Goal: Use online tool/utility: Utilize a website feature to perform a specific function

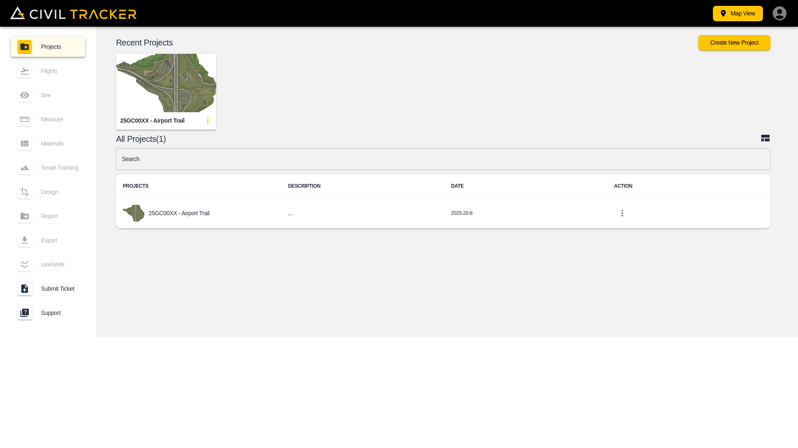
click at [152, 84] on img "button" at bounding box center [166, 83] width 100 height 58
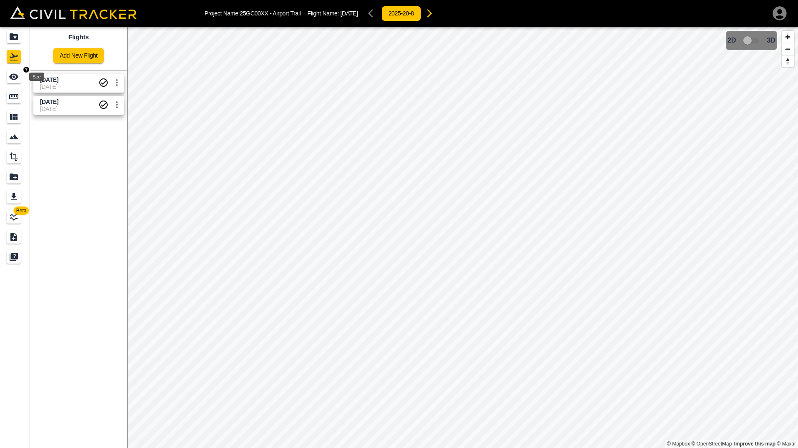
click at [18, 76] on icon "See" at bounding box center [14, 77] width 10 height 10
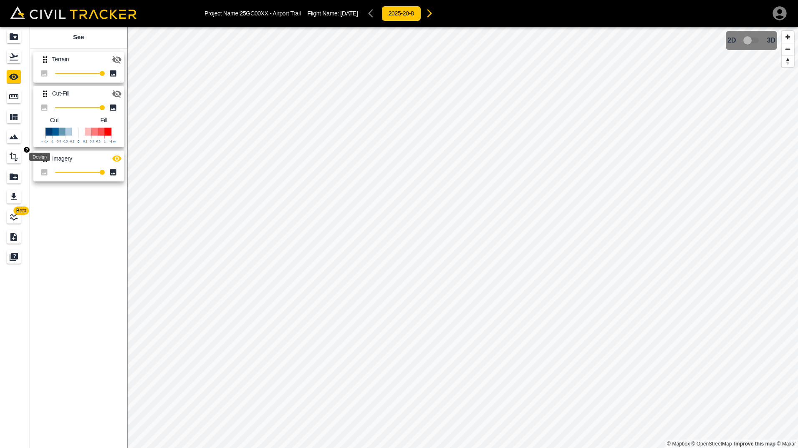
click at [14, 158] on icon "Design" at bounding box center [14, 157] width 10 height 10
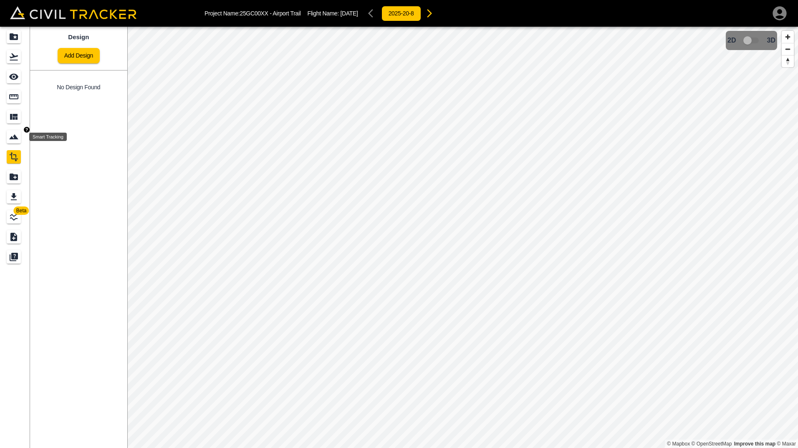
click at [15, 133] on icon "Smart Tracking" at bounding box center [14, 137] width 10 height 10
click at [6, 119] on link at bounding box center [15, 117] width 30 height 20
click at [15, 97] on icon "Measure" at bounding box center [13, 96] width 9 height 5
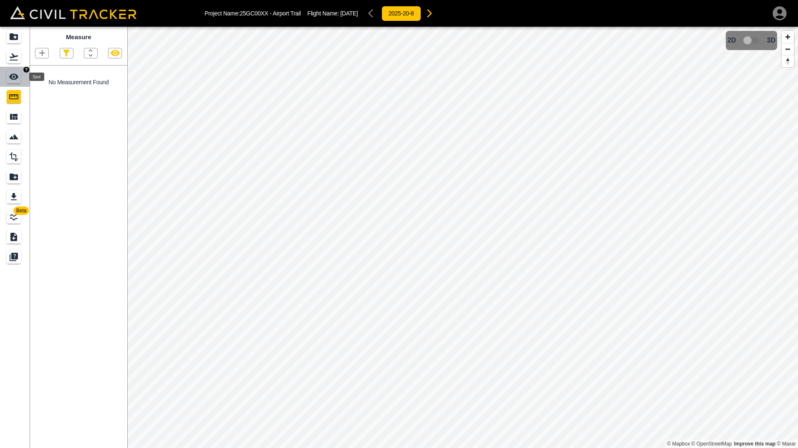
click at [19, 82] on div "See" at bounding box center [14, 76] width 14 height 13
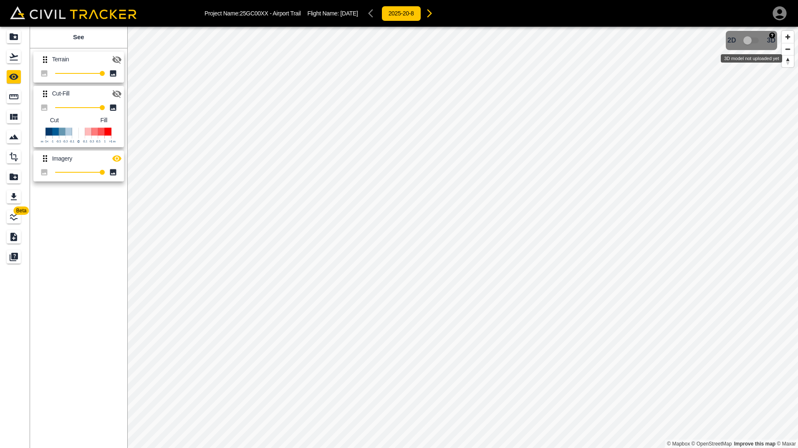
click at [756, 42] on span "3D model not uploaded yet" at bounding box center [752, 41] width 24 height 16
drag, startPoint x: 749, startPoint y: 39, endPoint x: 765, endPoint y: 39, distance: 16.3
click at [765, 39] on div "2D 3D" at bounding box center [752, 41] width 48 height 16
click at [754, 40] on span "3D model not uploaded yet" at bounding box center [752, 41] width 24 height 16
click at [10, 54] on icon "Flights" at bounding box center [14, 57] width 10 height 10
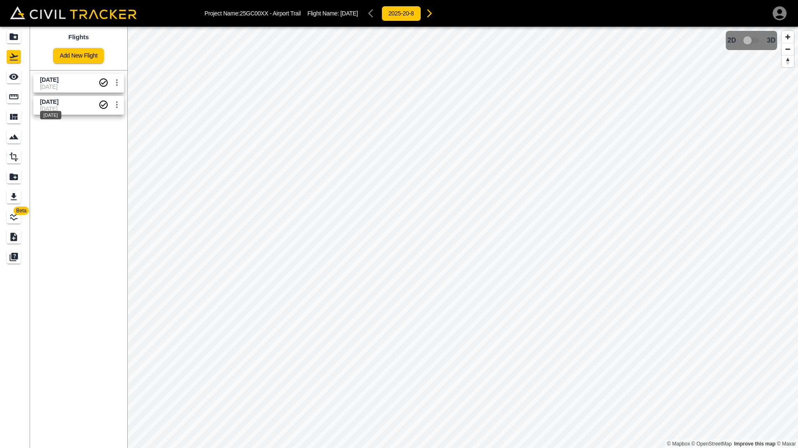
click at [60, 108] on div "[DATE]" at bounding box center [50, 112] width 23 height 15
click at [9, 76] on icon "See" at bounding box center [14, 77] width 10 height 10
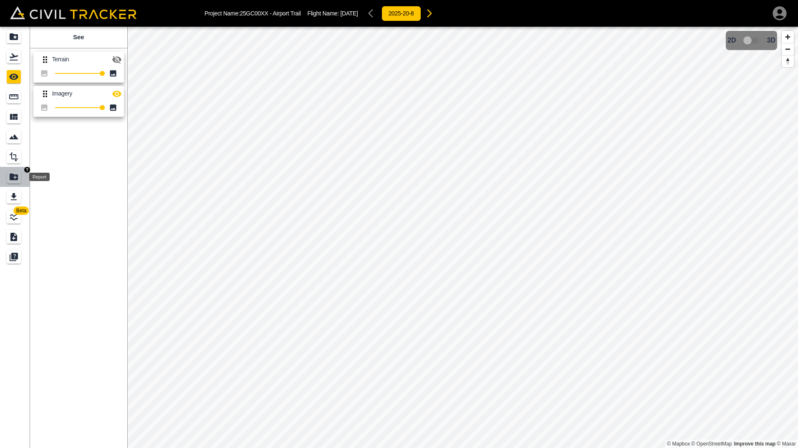
click at [13, 181] on icon "Report" at bounding box center [14, 177] width 10 height 10
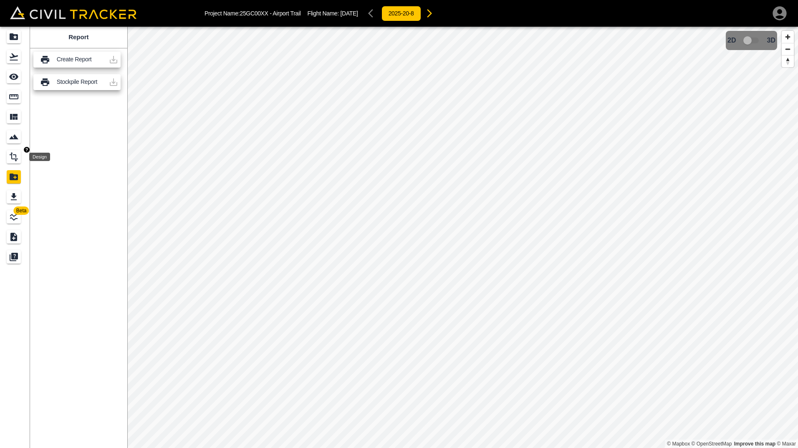
click at [15, 158] on icon "Design" at bounding box center [14, 157] width 10 height 10
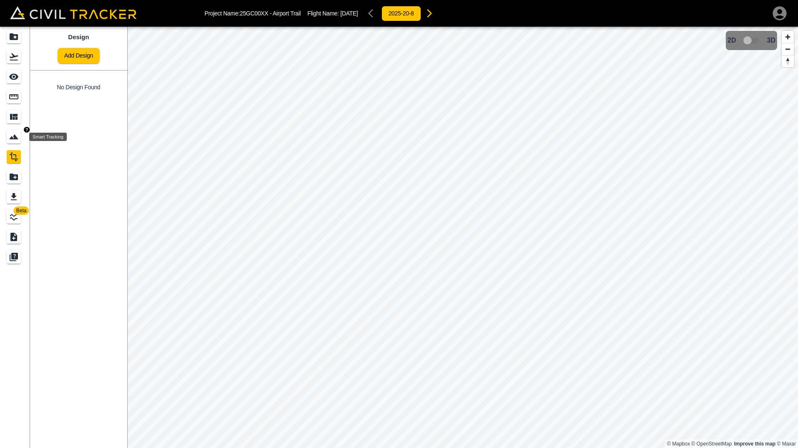
click at [10, 135] on icon "Smart Tracking" at bounding box center [14, 137] width 10 height 10
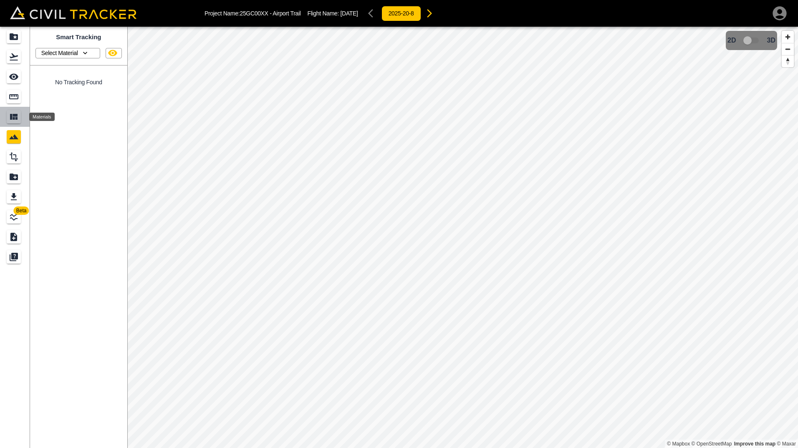
click at [8, 119] on div "Materials" at bounding box center [14, 116] width 14 height 13
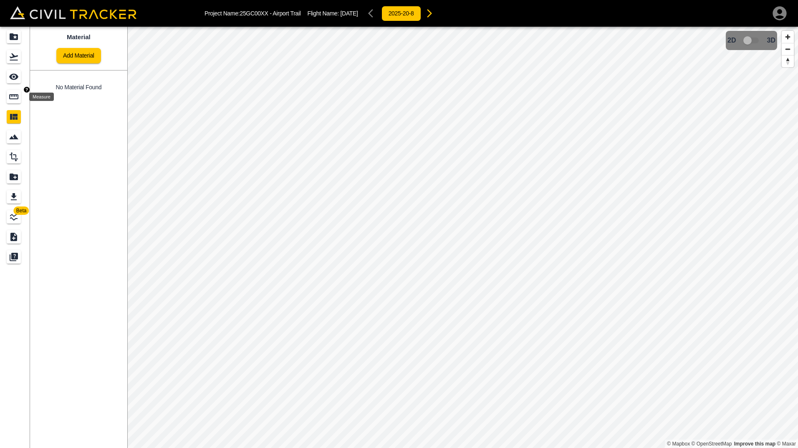
click at [9, 100] on icon "Measure" at bounding box center [14, 97] width 10 height 10
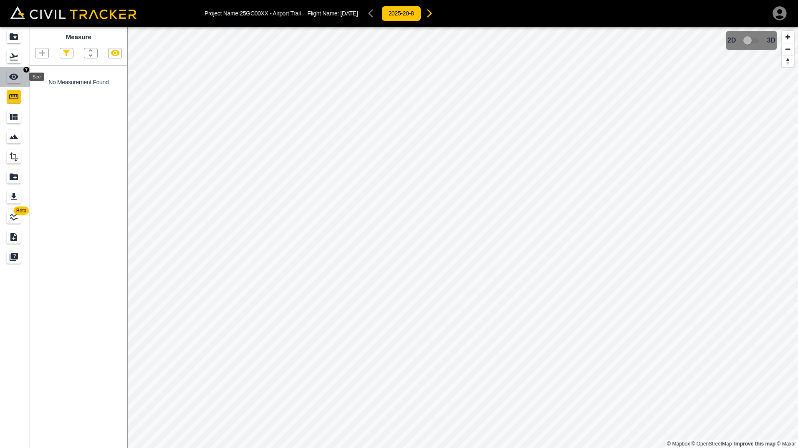
click at [13, 79] on icon "See" at bounding box center [13, 77] width 9 height 6
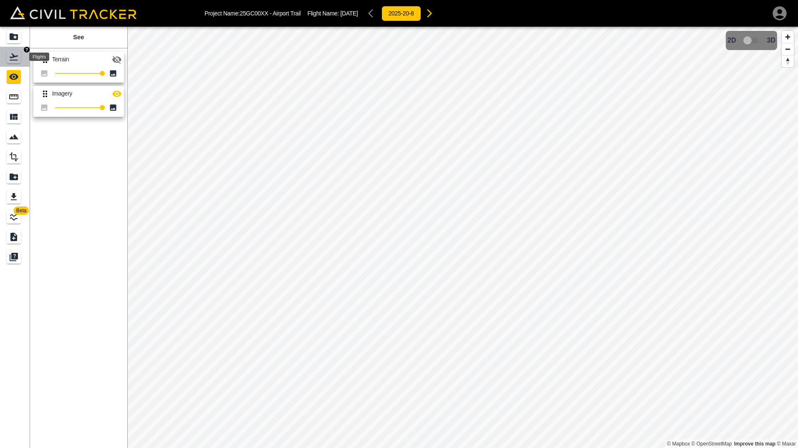
drag, startPoint x: 12, startPoint y: 57, endPoint x: 12, endPoint y: 41, distance: 15.9
click at [12, 56] on icon "Flights" at bounding box center [14, 57] width 10 height 10
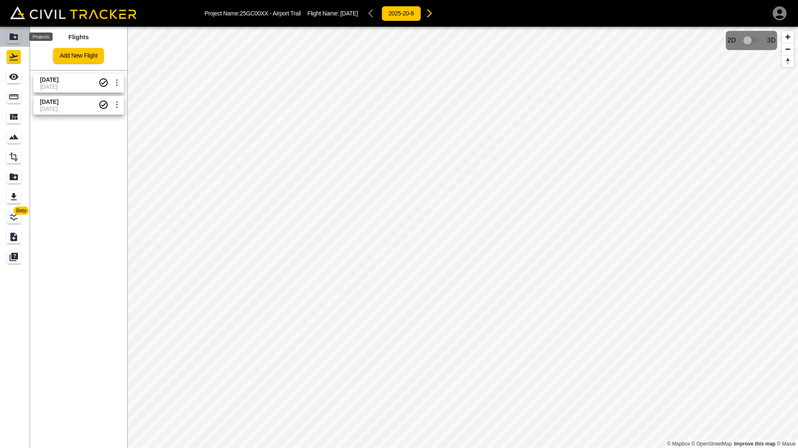
click at [12, 40] on icon "Projects" at bounding box center [14, 36] width 8 height 7
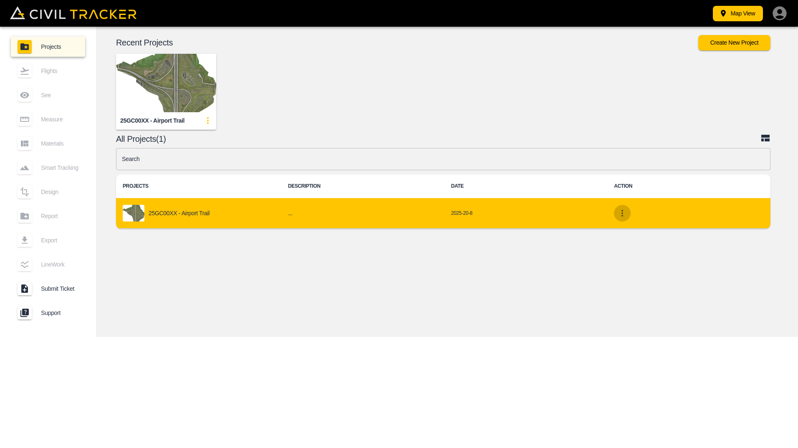
click at [623, 214] on icon "project-list-table" at bounding box center [623, 213] width 2 height 7
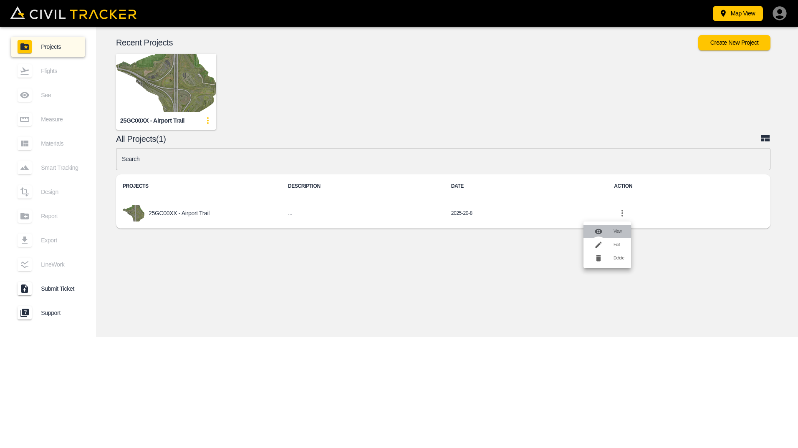
click at [612, 230] on div at bounding box center [601, 231] width 23 height 17
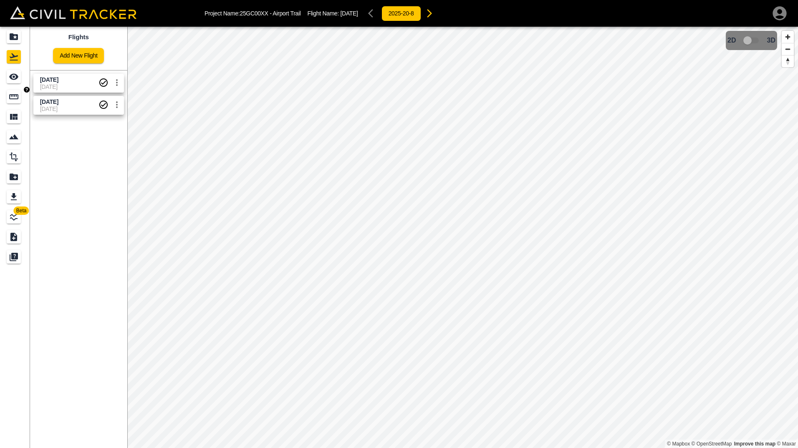
click at [11, 99] on icon "Measure" at bounding box center [13, 96] width 9 height 5
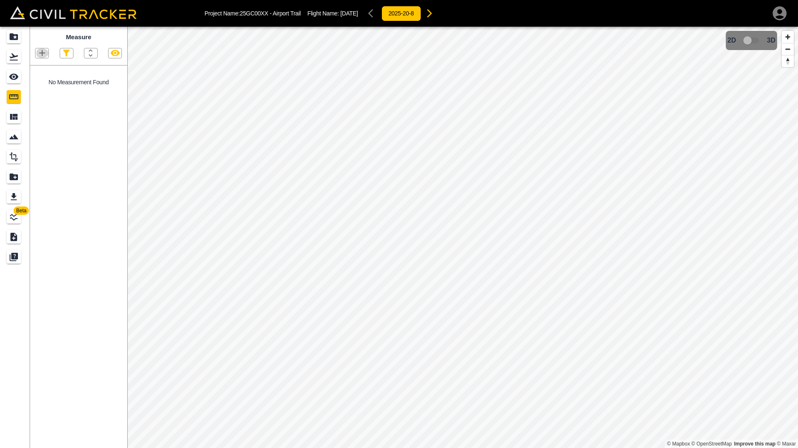
click at [45, 52] on icon "button" at bounding box center [42, 53] width 10 height 10
click at [40, 64] on div "Point" at bounding box center [27, 68] width 29 height 17
click at [10, 55] on icon "Flights" at bounding box center [14, 57] width 10 height 10
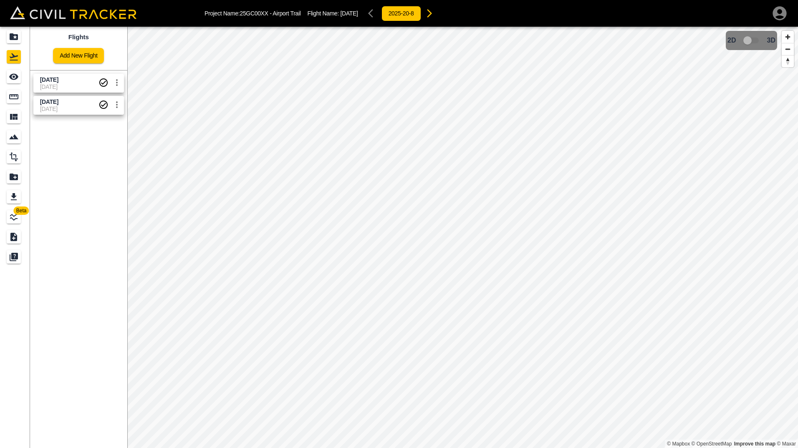
click at [115, 85] on icon "settings" at bounding box center [117, 83] width 10 height 10
click at [83, 150] on div at bounding box center [399, 224] width 798 height 448
click at [58, 103] on span "[DATE]" at bounding box center [49, 102] width 18 height 7
click at [18, 219] on icon "LineWork" at bounding box center [14, 217] width 10 height 10
